Goal: Task Accomplishment & Management: Use online tool/utility

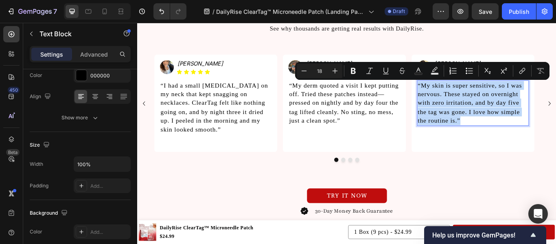
click at [501, 112] on p "“My skin is super sensitive, so I was nervous. These stayed on overnight with z…" at bounding box center [528, 116] width 129 height 51
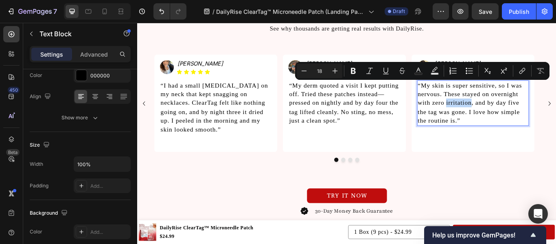
click at [501, 112] on p "“My skin is super sensitive, so I was nervous. These stayed on overnight with z…" at bounding box center [528, 116] width 129 height 51
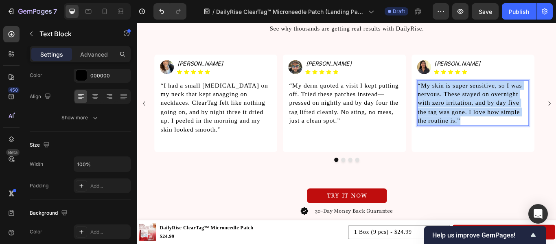
click at [501, 112] on p "“My skin is super sensitive, so I was nervous. These stayed on overnight with z…" at bounding box center [528, 116] width 129 height 51
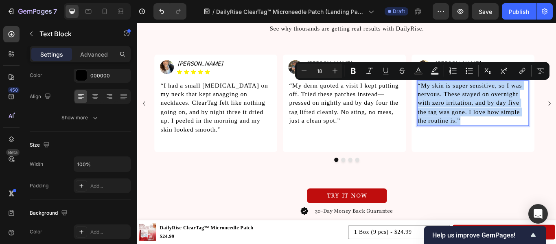
click at [501, 112] on p "“My skin is super sensitive, so I was nervous. These stayed on overnight with z…" at bounding box center [528, 116] width 129 height 51
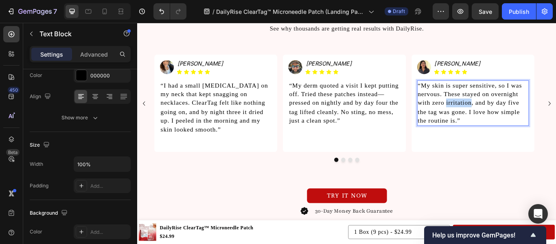
click at [501, 112] on p "“My skin is super sensitive, so I was nervous. These stayed on overnight with z…" at bounding box center [528, 116] width 129 height 51
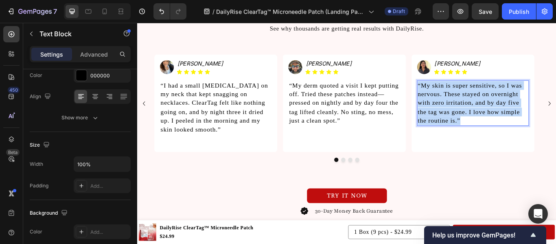
click at [501, 112] on p "“My skin is super sensitive, so I was nervous. These stayed on overnight with z…" at bounding box center [528, 116] width 129 height 51
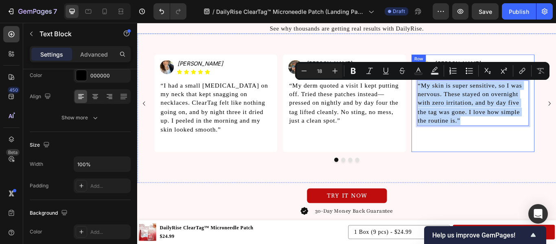
click at [504, 169] on div "Image [PERSON_NAME] Heading Icon Icon Icon Icon Icon Icon List Row “My skin is …" at bounding box center [528, 117] width 143 height 114
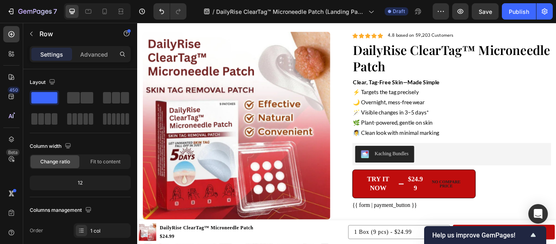
scroll to position [2055, 0]
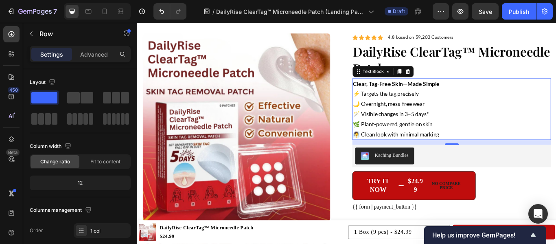
click at [422, 122] on p "⚡ Targets the tag precisely 🌙 Overnight, mess-free wear 🪄 Visible changes in 3–…" at bounding box center [504, 129] width 230 height 59
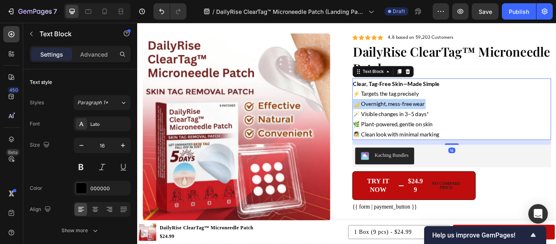
click at [422, 122] on p "⚡ Targets the tag precisely 🌙 Overnight, mess-free wear 🪄 Visible changes in 3–…" at bounding box center [504, 129] width 230 height 59
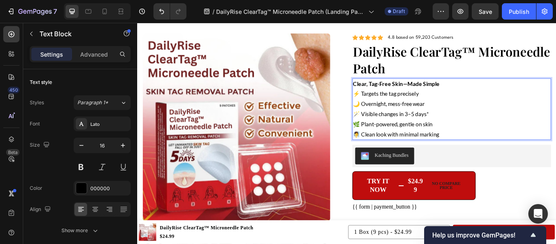
click at [443, 126] on p "⚡ Targets the tag precisely 🌙 Overnight, mess-free wear 🪄 Visible changes in 3–…" at bounding box center [504, 129] width 230 height 59
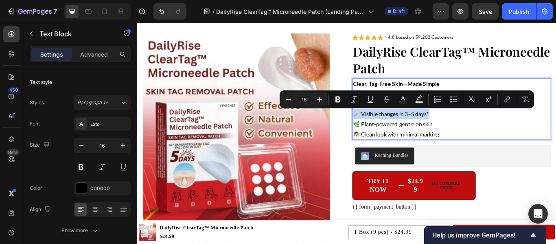
click at [443, 126] on p "⚡ Targets the tag precisely 🌙 Overnight, mess-free wear 🪄 Visible changes in 3–…" at bounding box center [504, 129] width 230 height 59
click at [489, 151] on p "⚡ Targets the tag precisely 🌙 Overnight, mess-free wear 🪄 Visible changes in 3–…" at bounding box center [504, 129] width 230 height 59
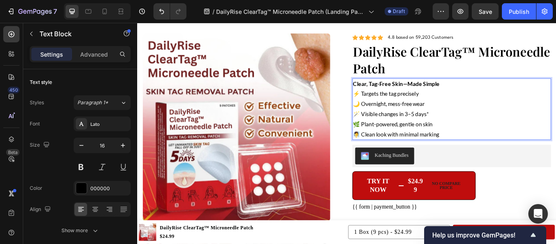
click at [433, 115] on p "⚡ Targets the tag precisely 🌙 Overnight, mess-free wear 🪄 Visible changes in 3–…" at bounding box center [504, 129] width 230 height 59
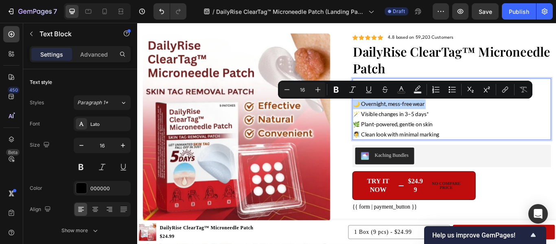
click at [433, 115] on p "⚡ Targets the tag precisely 🌙 Overnight, mess-free wear 🪄 Visible changes in 3–…" at bounding box center [504, 129] width 230 height 59
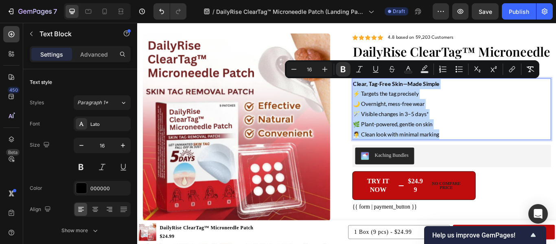
click at [477, 139] on p "⚡ Targets the tag precisely 🌙 Overnight, mess-free wear 🪄 Visible changes in 3–…" at bounding box center [504, 129] width 230 height 59
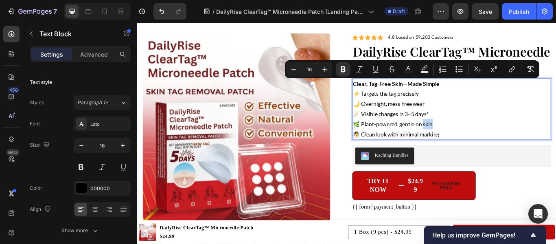
click at [477, 139] on p "⚡ Targets the tag precisely 🌙 Overnight, mess-free wear 🪄 Visible changes in 3–…" at bounding box center [504, 129] width 230 height 59
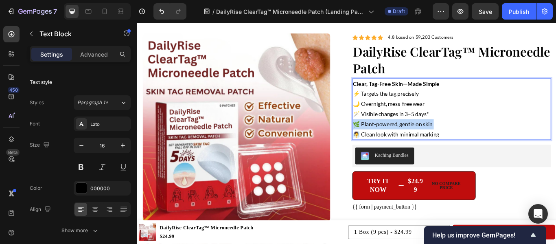
click at [477, 139] on p "⚡ Targets the tag precisely 🌙 Overnight, mess-free wear 🪄 Visible changes in 3–…" at bounding box center [504, 129] width 230 height 59
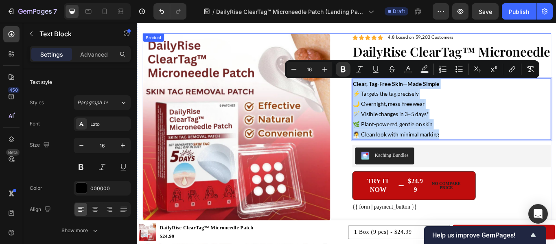
click at [372, 199] on div "Product Images Icon Icon Icon Icon Icon Icon List 4.8 based on 59,203 Customers…" at bounding box center [381, 170] width 476 height 271
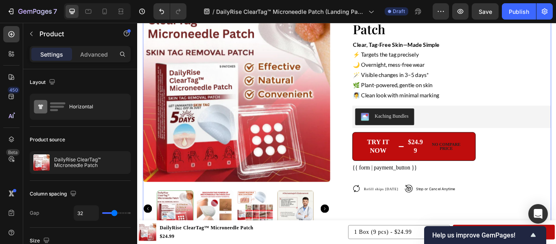
scroll to position [2105, 0]
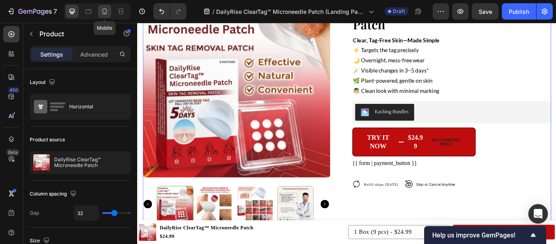
click at [103, 12] on icon at bounding box center [105, 12] width 4 height 6
type input "0"
type input "100%"
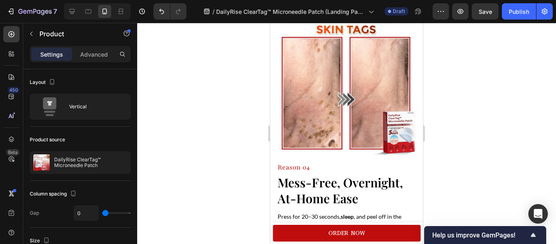
scroll to position [948, 0]
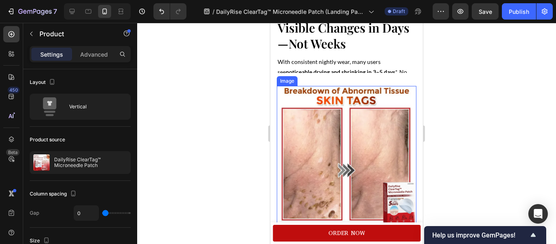
click at [335, 118] on img at bounding box center [347, 156] width 140 height 140
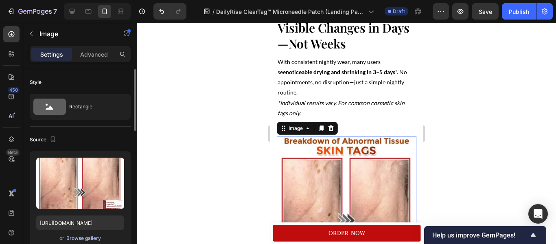
click at [85, 238] on div "Browse gallery" at bounding box center [83, 237] width 35 height 7
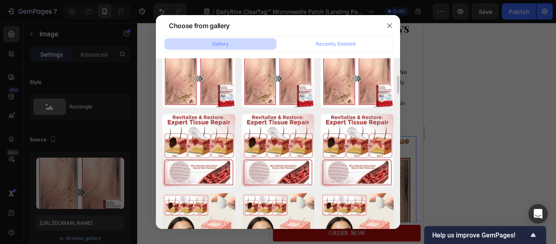
scroll to position [427, 0]
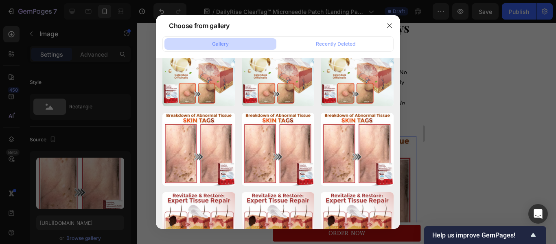
click at [427, 94] on div at bounding box center [278, 122] width 556 height 244
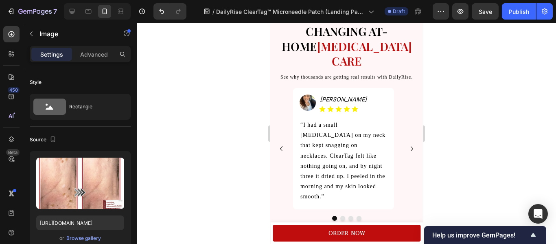
scroll to position [1860, 0]
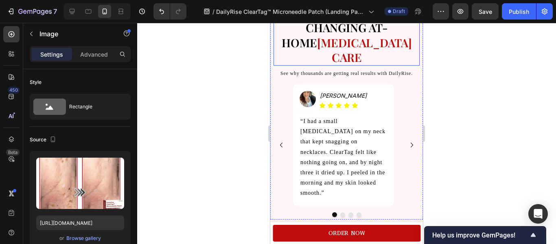
click at [335, 20] on strong "SIMPLE" at bounding box center [340, 12] width 42 height 15
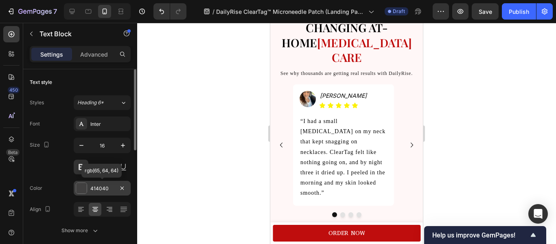
click at [82, 185] on div at bounding box center [81, 188] width 11 height 11
click at [214, 120] on div at bounding box center [346, 133] width 419 height 221
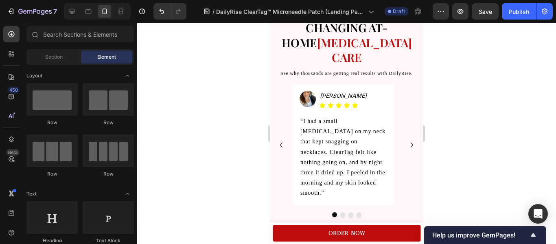
click at [214, 120] on div at bounding box center [346, 133] width 419 height 221
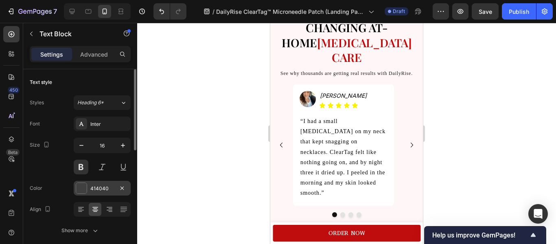
click at [77, 188] on div at bounding box center [81, 188] width 11 height 11
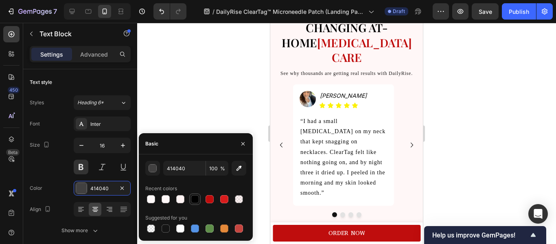
click at [195, 197] on div at bounding box center [195, 199] width 8 height 8
type input "000000"
click at [218, 61] on div at bounding box center [346, 133] width 419 height 221
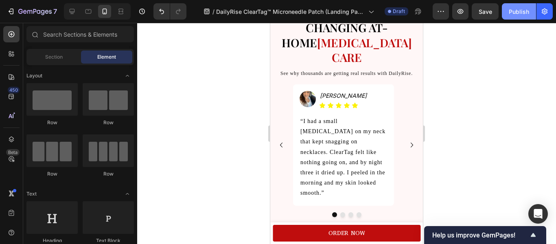
click at [510, 12] on div "Publish" at bounding box center [519, 11] width 20 height 9
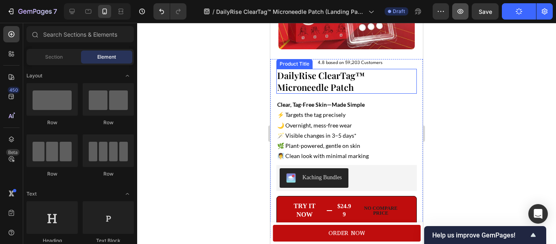
scroll to position [2337, 0]
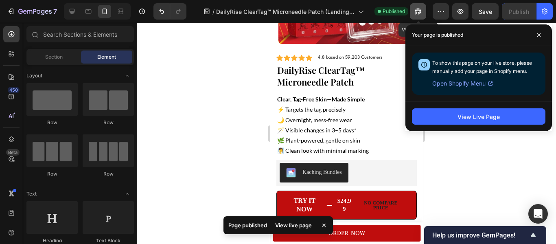
click at [416, 13] on icon "button" at bounding box center [416, 13] width 2 height 2
